Goal: Book appointment/travel/reservation

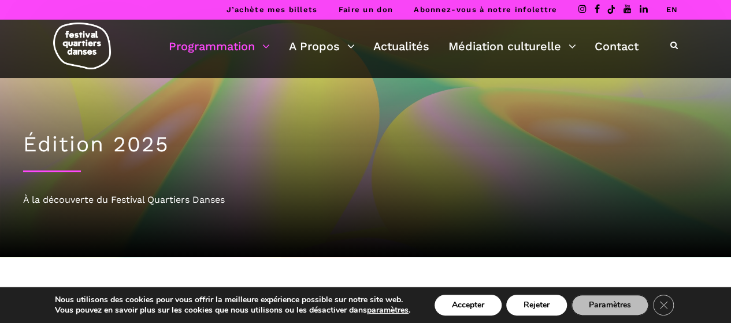
scroll to position [269, 0]
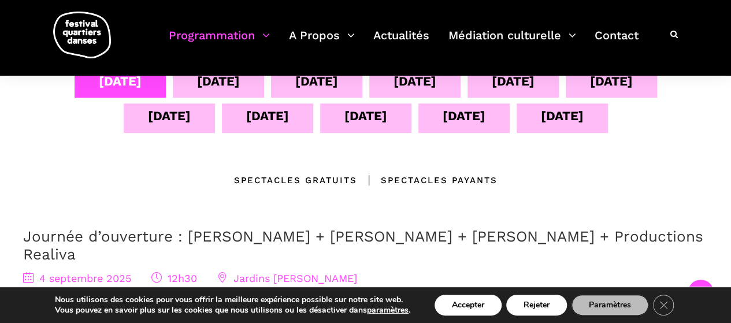
click at [213, 87] on div "[DATE]" at bounding box center [218, 81] width 43 height 20
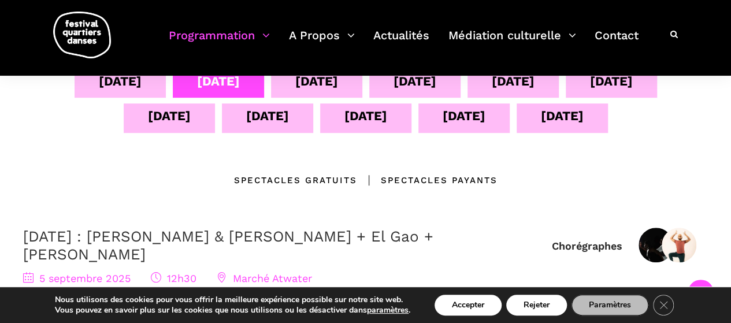
scroll to position [135, 0]
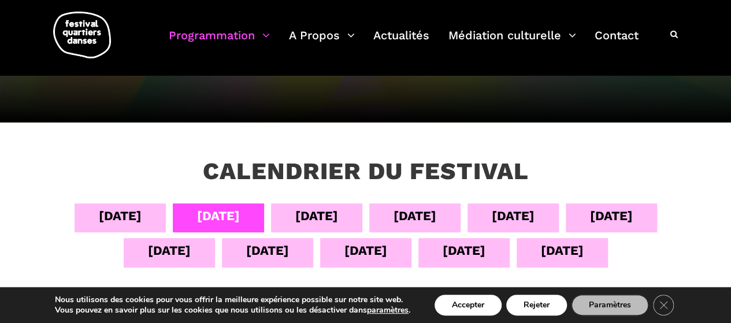
click at [324, 216] on div "[DATE]" at bounding box center [316, 216] width 43 height 20
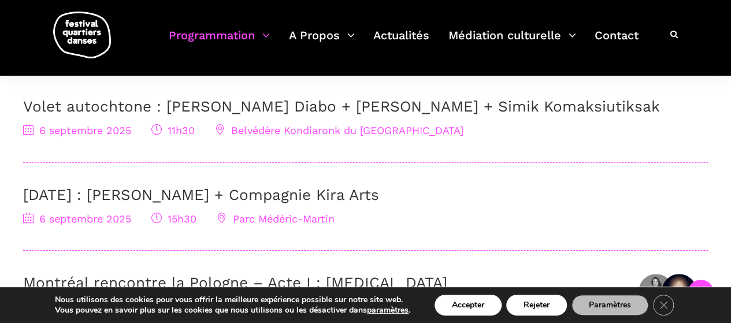
scroll to position [405, 0]
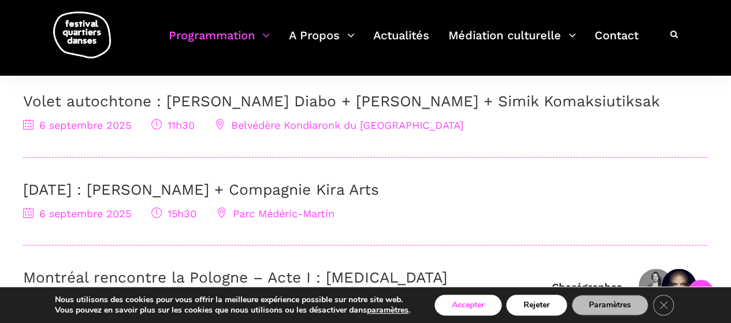
click at [450, 302] on button "Accepter" at bounding box center [468, 305] width 67 height 21
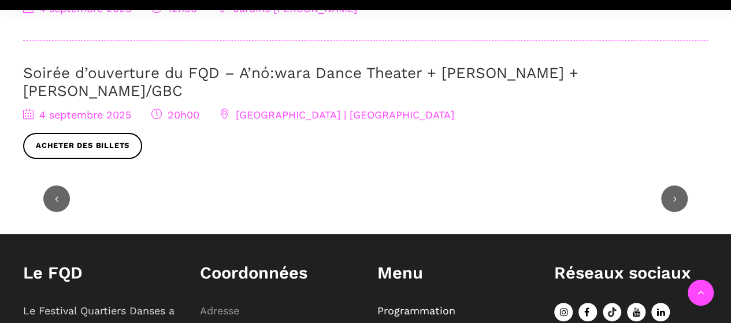
scroll to position [135, 0]
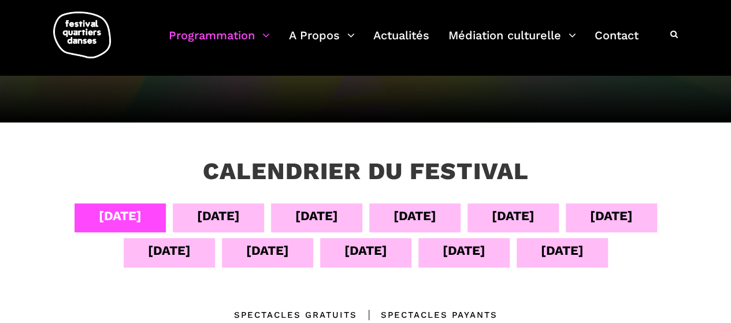
click at [400, 217] on div "[DATE]" at bounding box center [415, 216] width 43 height 20
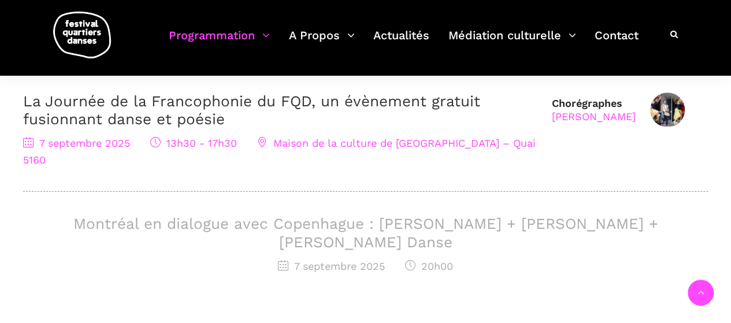
scroll to position [269, 0]
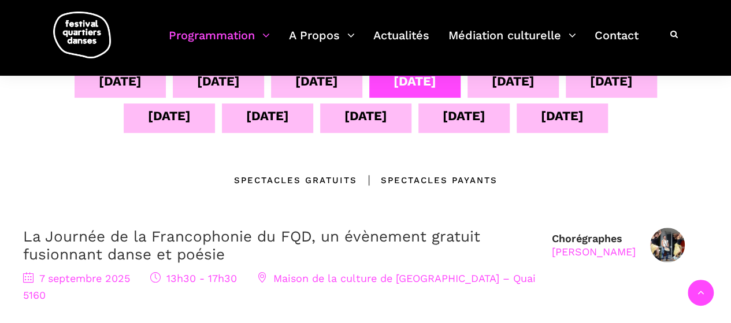
click at [524, 90] on div "[DATE]" at bounding box center [513, 81] width 43 height 20
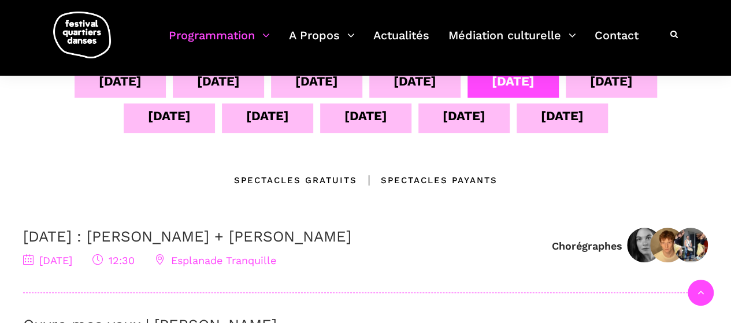
click at [621, 79] on div "[DATE]" at bounding box center [611, 81] width 43 height 20
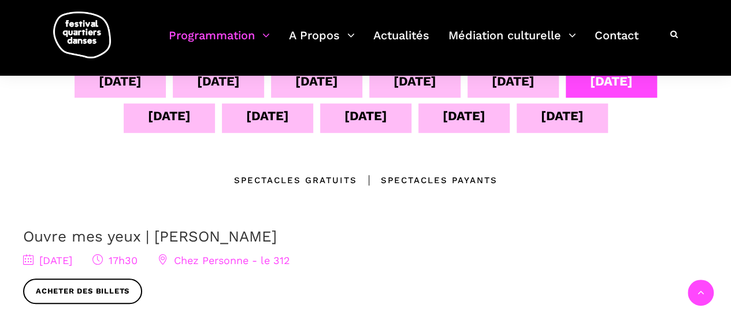
click at [190, 123] on div "[DATE]" at bounding box center [169, 117] width 91 height 29
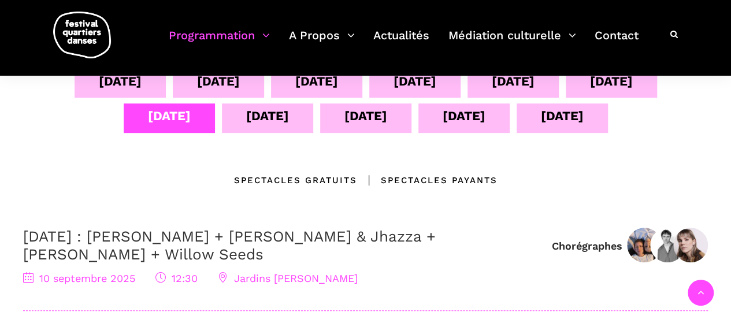
click at [279, 113] on div "[DATE]" at bounding box center [267, 116] width 43 height 20
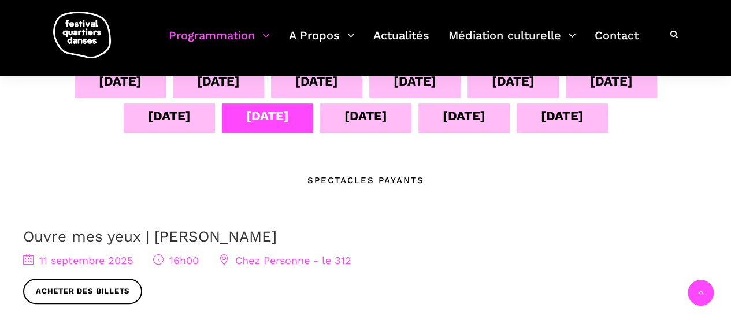
click at [363, 113] on div "[DATE]" at bounding box center [365, 116] width 43 height 20
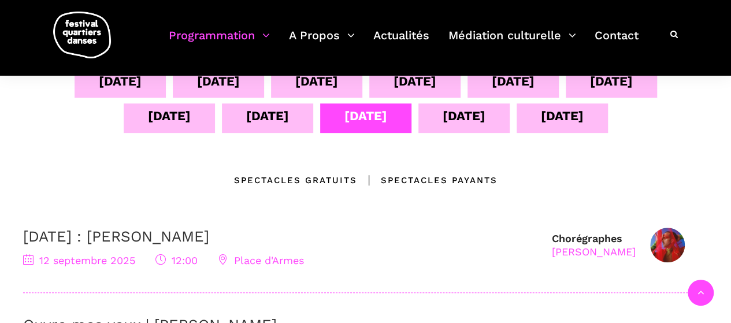
click at [436, 118] on div "[DATE]" at bounding box center [463, 117] width 91 height 29
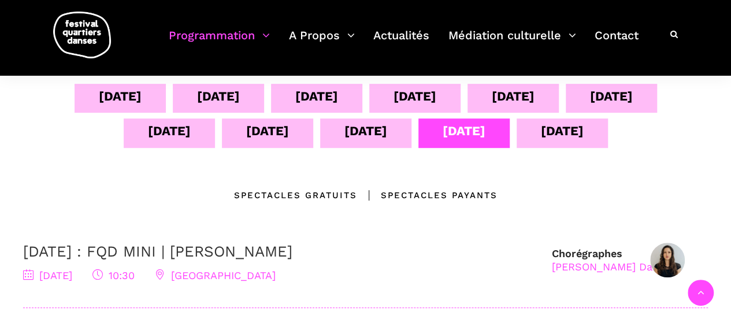
scroll to position [135, 0]
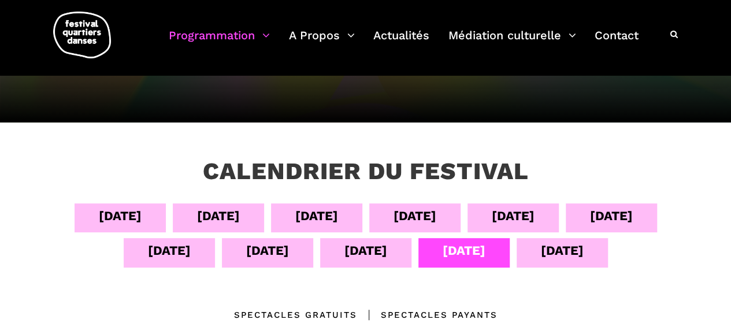
click at [548, 260] on div "[DATE]" at bounding box center [562, 250] width 43 height 20
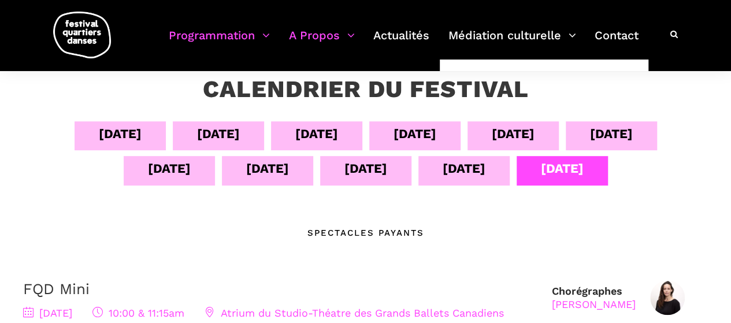
scroll to position [0, 0]
